Goal: Information Seeking & Learning: Learn about a topic

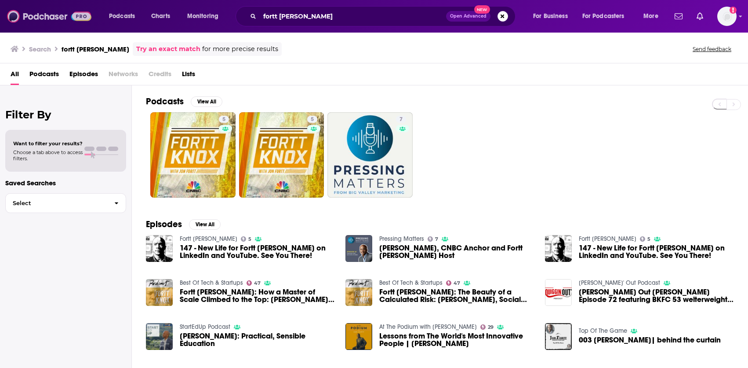
click at [53, 14] on img at bounding box center [49, 16] width 84 height 17
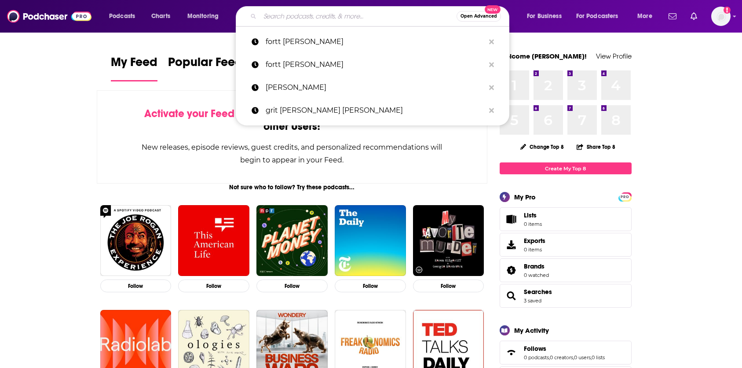
click at [376, 15] on input "Search podcasts, credits, & more..." at bounding box center [358, 16] width 197 height 14
click at [326, 82] on p "[PERSON_NAME]" at bounding box center [375, 87] width 219 height 23
type input "[PERSON_NAME]"
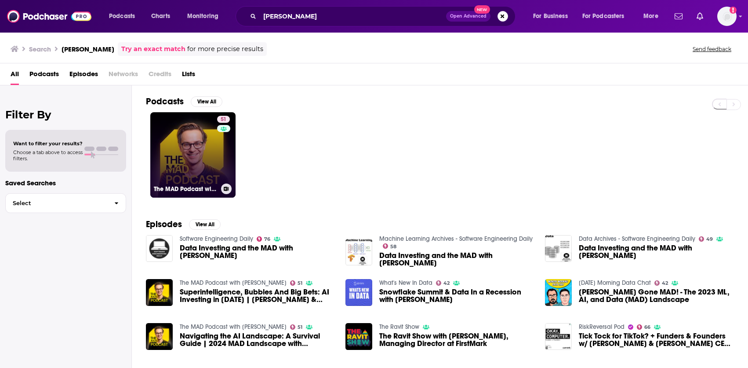
click at [207, 144] on link "51 The MAD Podcast with [PERSON_NAME]" at bounding box center [192, 154] width 85 height 85
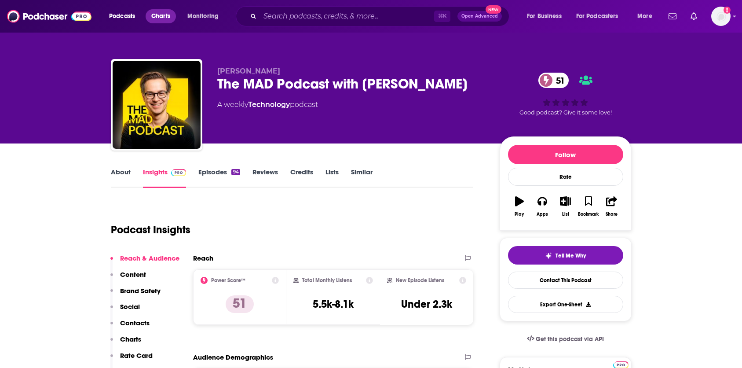
click at [166, 18] on span "Charts" at bounding box center [160, 16] width 19 height 12
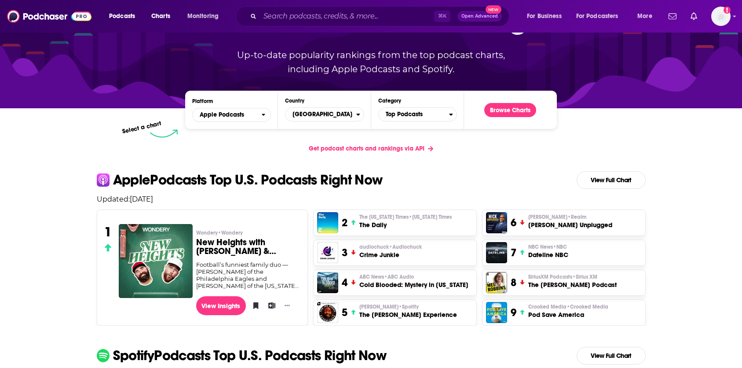
scroll to position [77, 0]
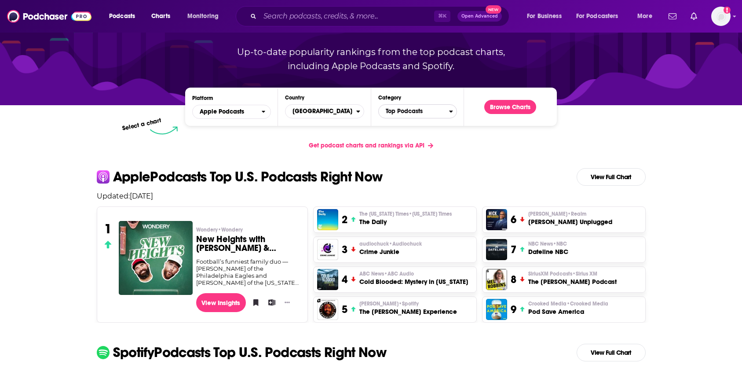
click at [403, 117] on span "Top Podcasts" at bounding box center [414, 111] width 70 height 15
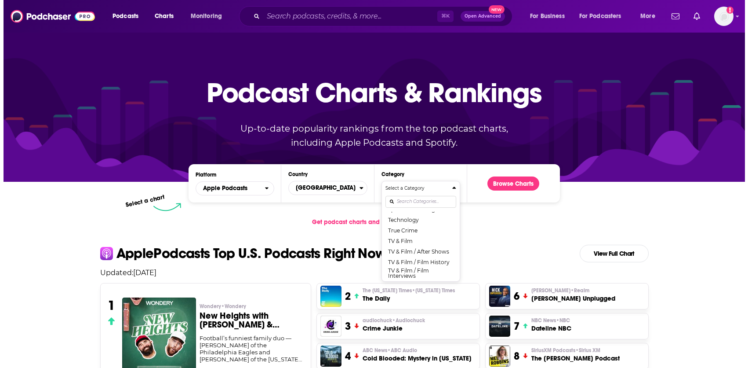
scroll to position [1125, 0]
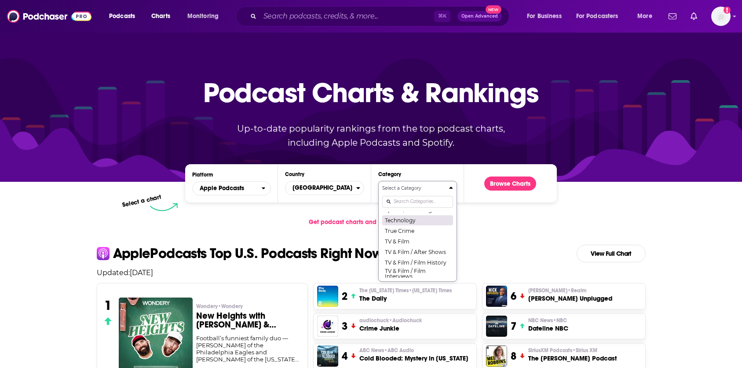
click at [410, 225] on button "Technology" at bounding box center [417, 220] width 71 height 11
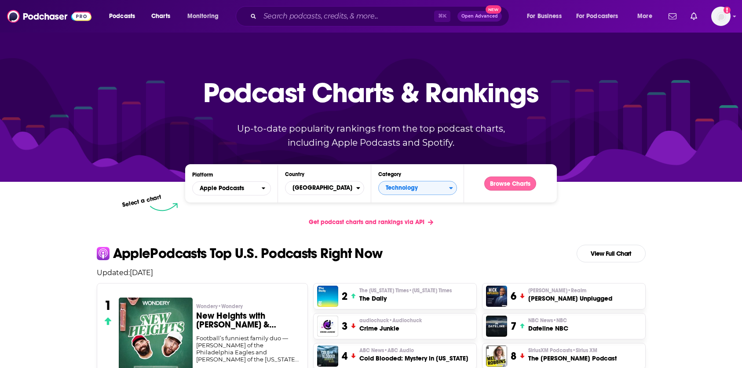
click at [498, 185] on button "Browse Charts" at bounding box center [510, 183] width 52 height 14
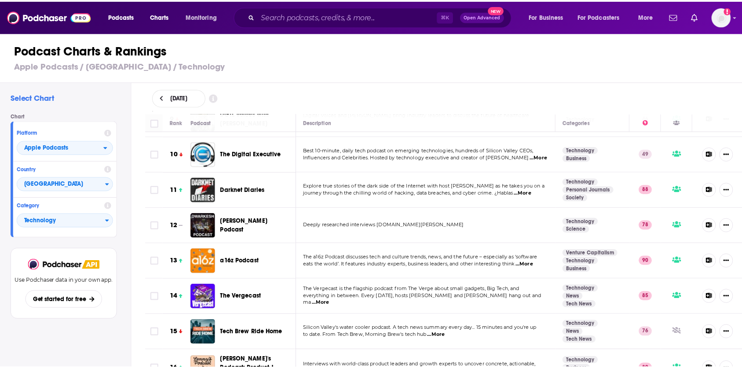
scroll to position [334, 0]
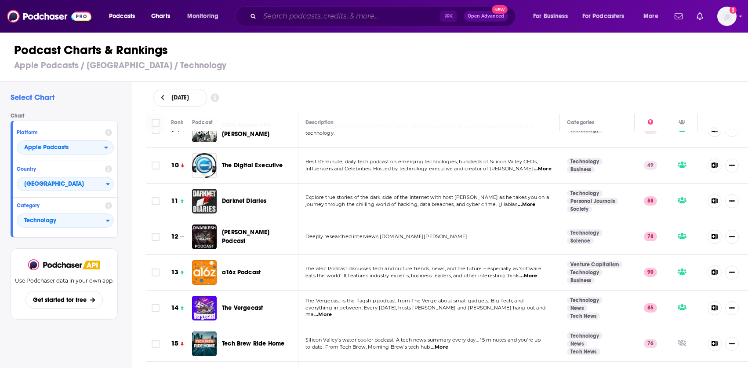
click at [372, 13] on input "Search podcasts, credits, & more..." at bounding box center [350, 16] width 181 height 14
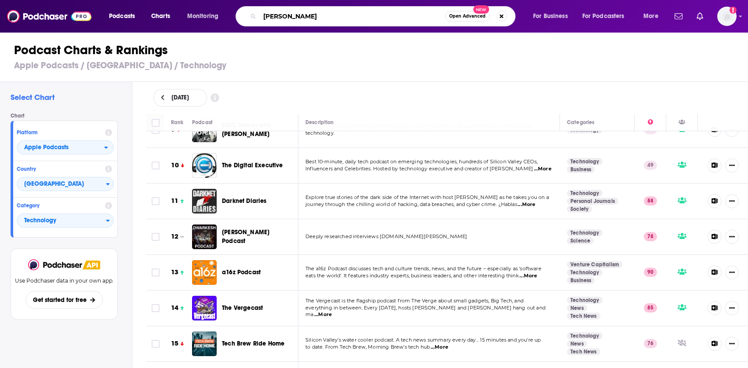
type input "[PERSON_NAME]"
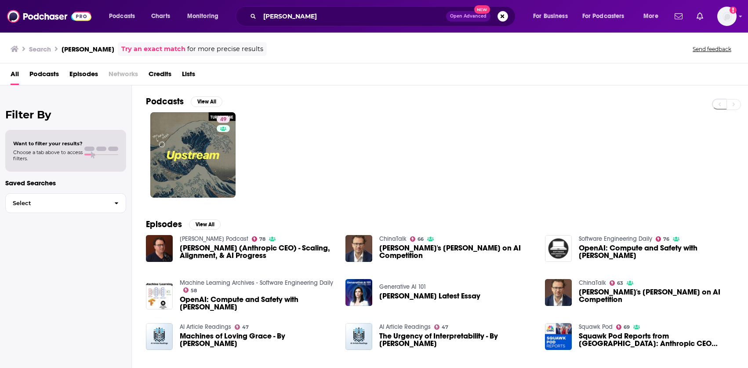
click at [157, 70] on span "Credits" at bounding box center [160, 76] width 23 height 18
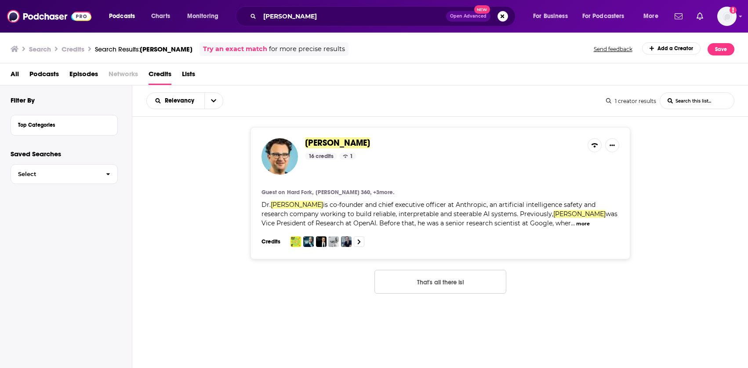
click at [341, 140] on span "[PERSON_NAME]" at bounding box center [337, 142] width 65 height 11
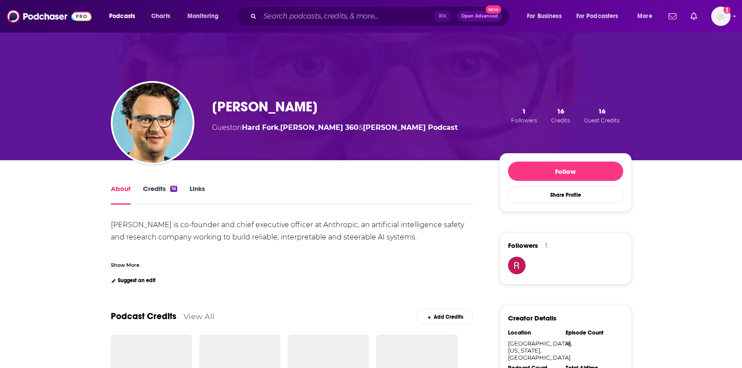
scroll to position [10, 0]
click at [160, 190] on link "Credits 16" at bounding box center [160, 194] width 34 height 20
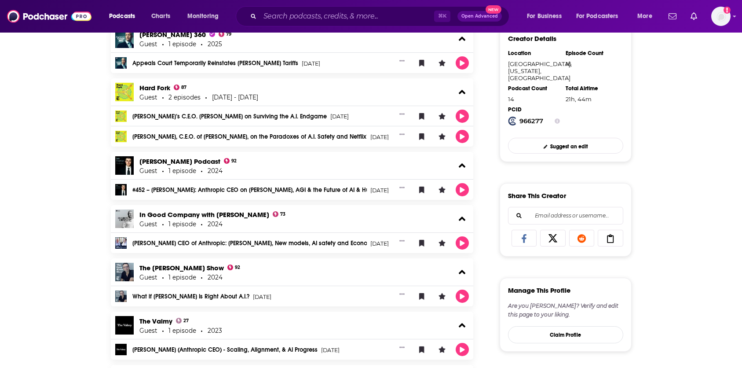
scroll to position [301, 0]
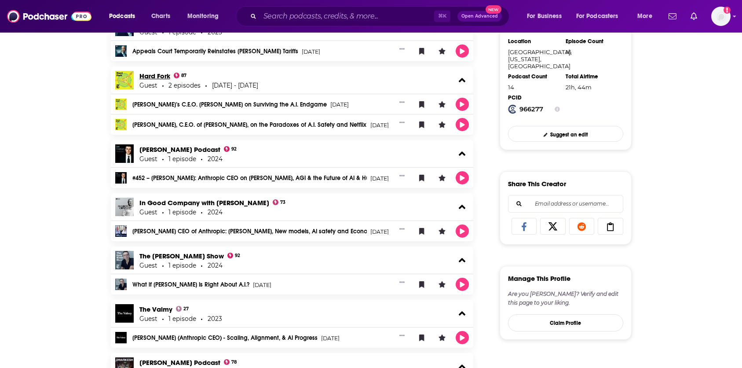
click at [160, 74] on link "Hard Fork" at bounding box center [154, 76] width 31 height 8
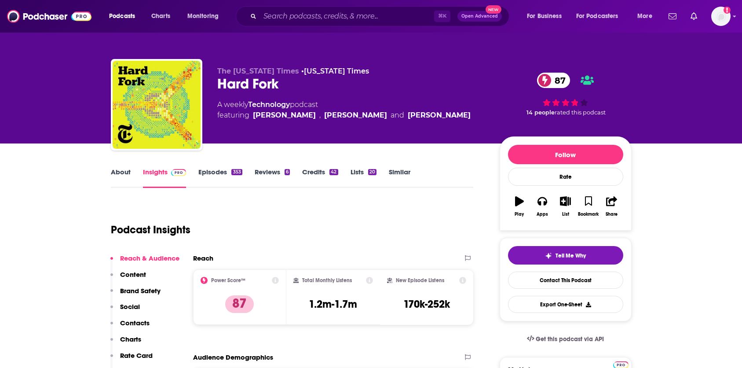
click at [313, 172] on link "Credits 42" at bounding box center [320, 178] width 36 height 20
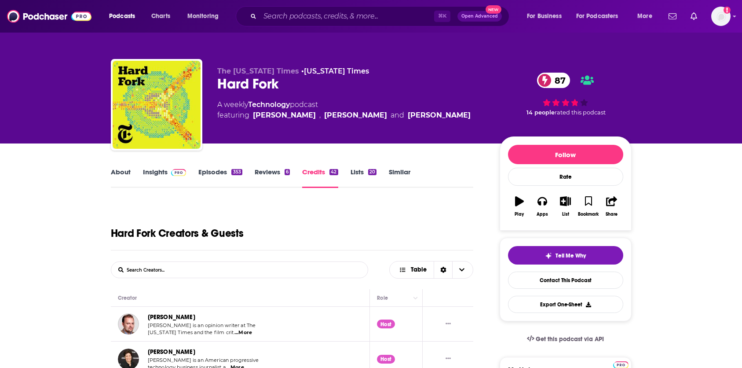
click at [146, 175] on link "Insights" at bounding box center [165, 178] width 44 height 20
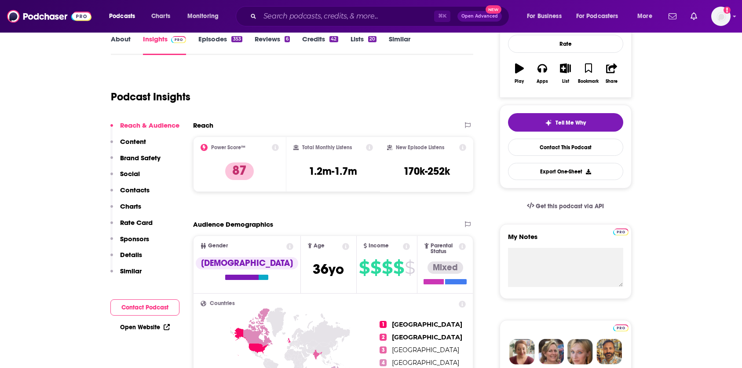
scroll to position [134, 0]
